Goal: Check status: Check status

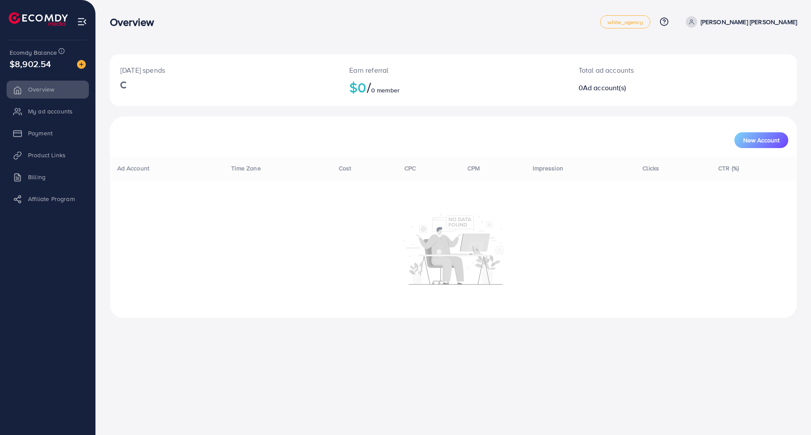
click at [635, 62] on div "[DATE] spends Earn referral $0 / 0 member Total ad accounts 0 Ad account(s) New…" at bounding box center [454, 186] width 688 height 264
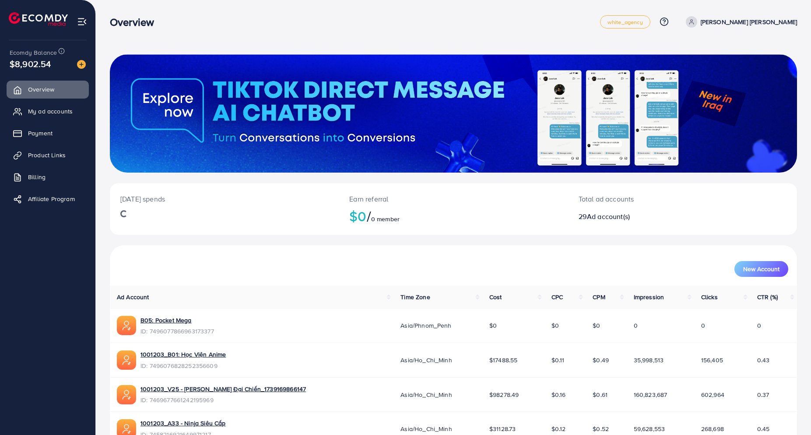
click at [357, 27] on div "Overview" at bounding box center [355, 22] width 490 height 13
click at [526, 29] on div "Overview white_agency Help Center Contact Support Plans and Pricing Term and po…" at bounding box center [454, 22] width 688 height 25
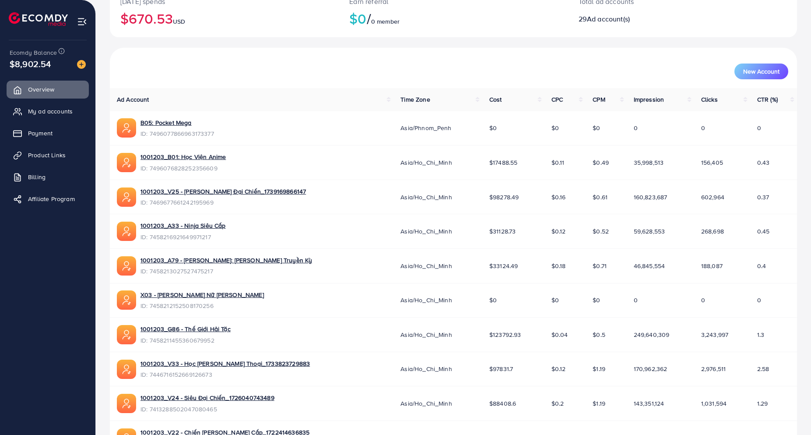
scroll to position [174, 0]
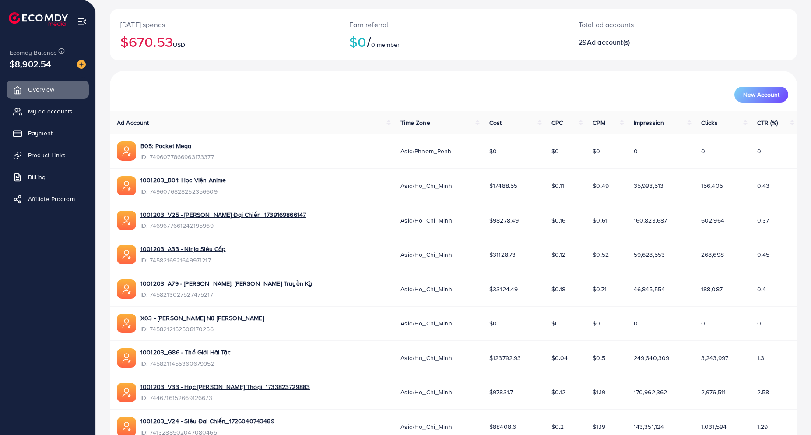
click at [459, 39] on h2 "$0 / 0 member" at bounding box center [453, 41] width 208 height 17
click at [55, 114] on span "My ad accounts" at bounding box center [52, 111] width 45 height 9
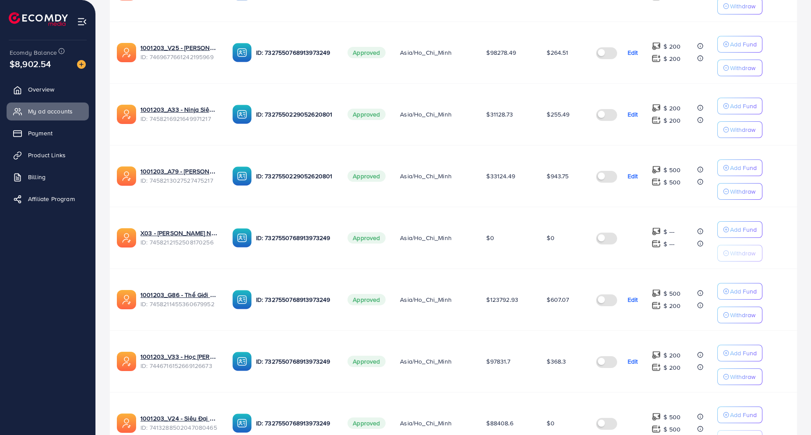
scroll to position [350, 0]
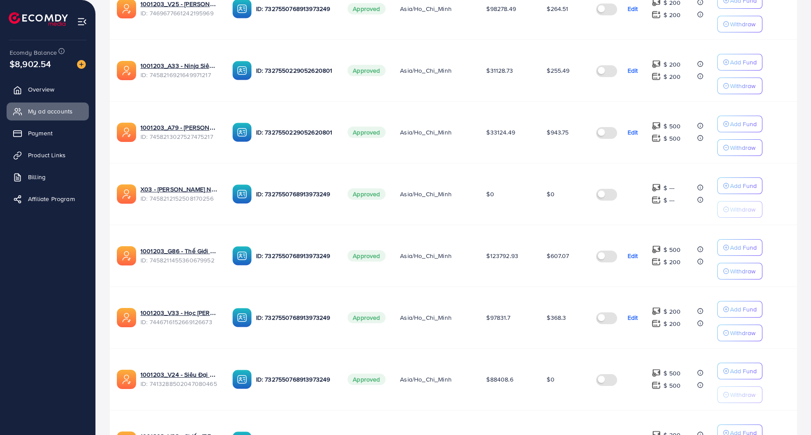
click at [560, 262] on td "$607.07" at bounding box center [564, 256] width 49 height 62
click at [567, 258] on span "$607.07" at bounding box center [558, 255] width 22 height 9
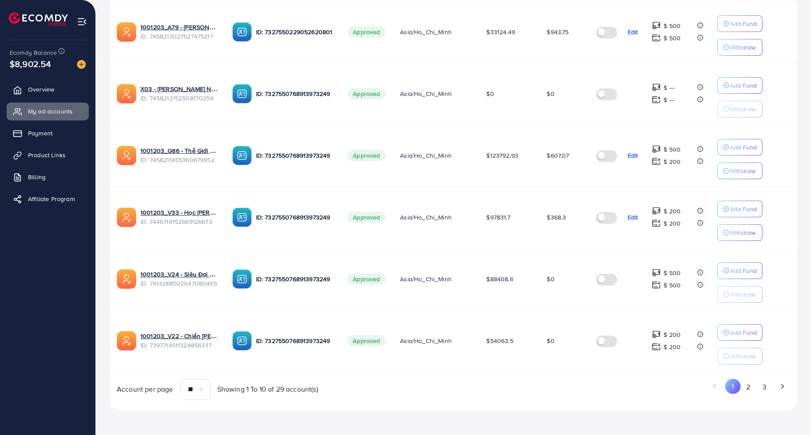
scroll to position [232, 0]
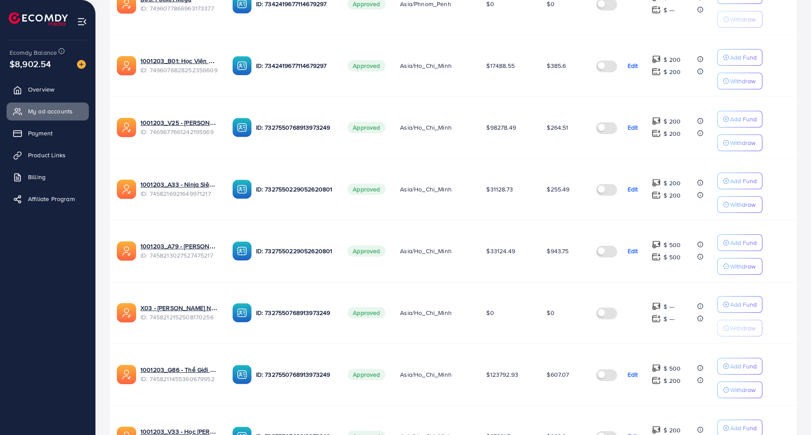
click at [567, 192] on span "$255.49" at bounding box center [558, 189] width 23 height 9
click at [557, 255] on span "$943.75" at bounding box center [558, 251] width 22 height 9
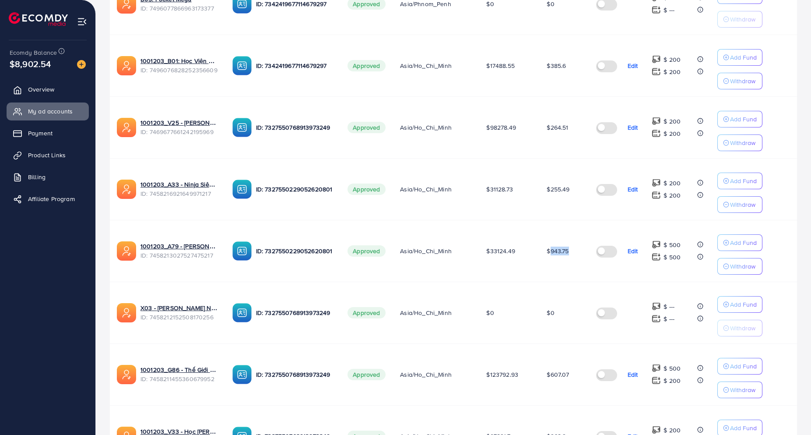
click at [557, 255] on span "$943.75" at bounding box center [558, 251] width 22 height 9
click at [564, 190] on span "$255.49" at bounding box center [558, 189] width 23 height 9
click at [551, 253] on span "$943.75" at bounding box center [558, 251] width 22 height 9
